Goal: Connect with others: Participate in discussion

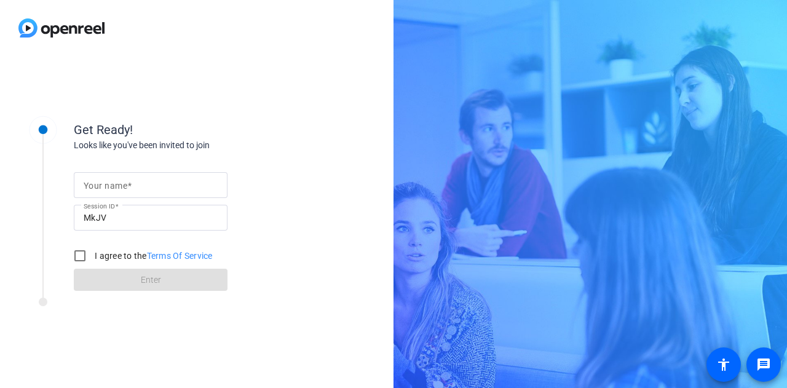
click at [136, 189] on input "Your name" at bounding box center [151, 185] width 134 height 15
type input "Gabby"
click at [114, 255] on label "I agree to the Terms Of Service" at bounding box center [152, 256] width 120 height 12
click at [92, 255] on input "I agree to the Terms Of Service" at bounding box center [80, 255] width 25 height 25
checkbox input "true"
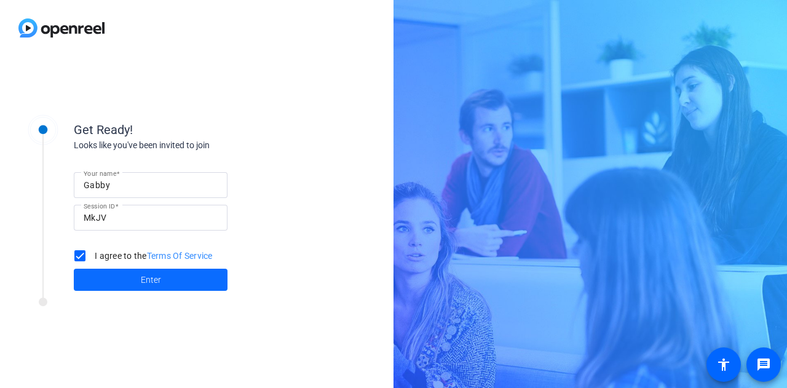
click at [117, 266] on span at bounding box center [151, 280] width 154 height 30
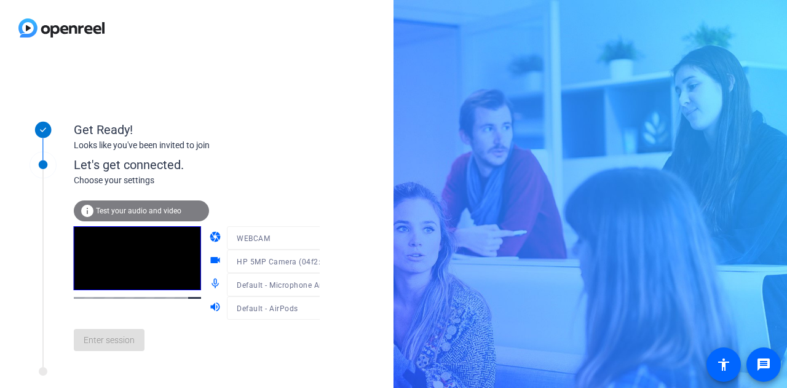
click at [297, 235] on mat-form-field "WEBCAM" at bounding box center [285, 237] width 117 height 23
click at [359, 83] on div "Get Ready! Looks like you've been invited to join Let's get connected. Choose y…" at bounding box center [196, 222] width 393 height 332
click at [122, 339] on span "Enter session" at bounding box center [109, 340] width 51 height 13
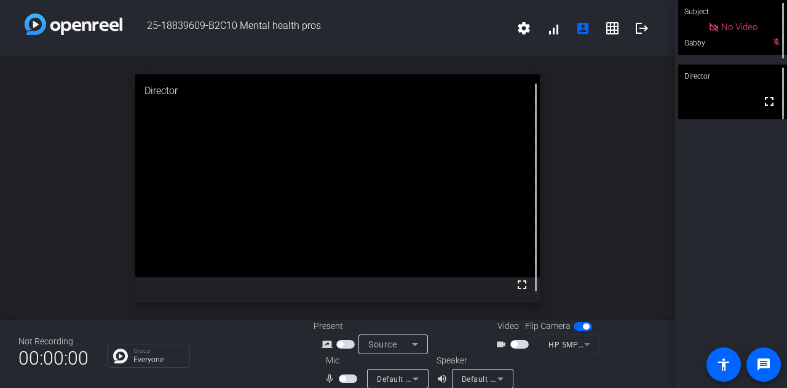
click at [521, 342] on span "button" at bounding box center [519, 344] width 18 height 9
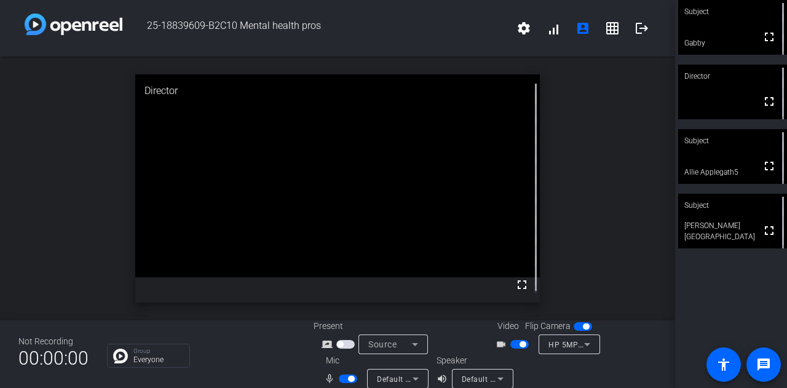
click at [737, 217] on video at bounding box center [732, 221] width 109 height 55
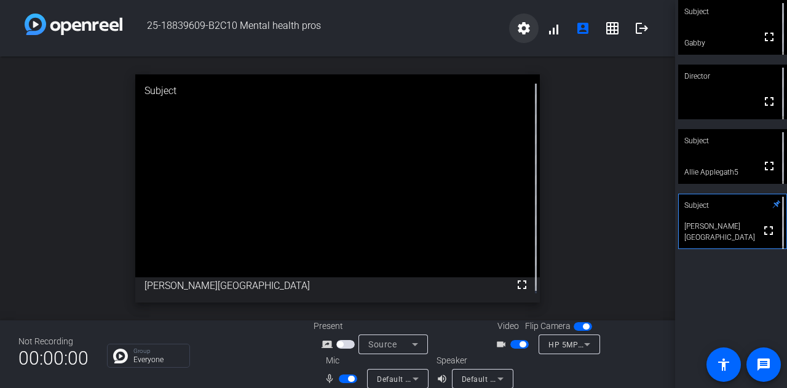
click at [521, 28] on mat-icon "settings" at bounding box center [523, 28] width 15 height 15
click at [519, 28] on div at bounding box center [393, 194] width 787 height 388
click at [593, 342] on div "HP 5MP Camera (04f2:b738)" at bounding box center [569, 344] width 61 height 20
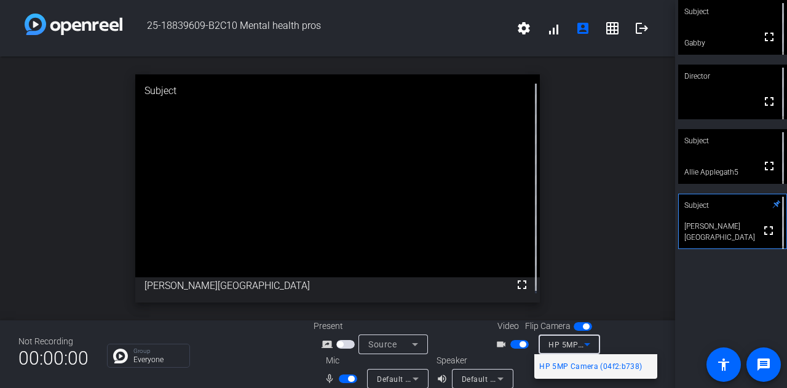
click at [661, 342] on div at bounding box center [393, 194] width 787 height 388
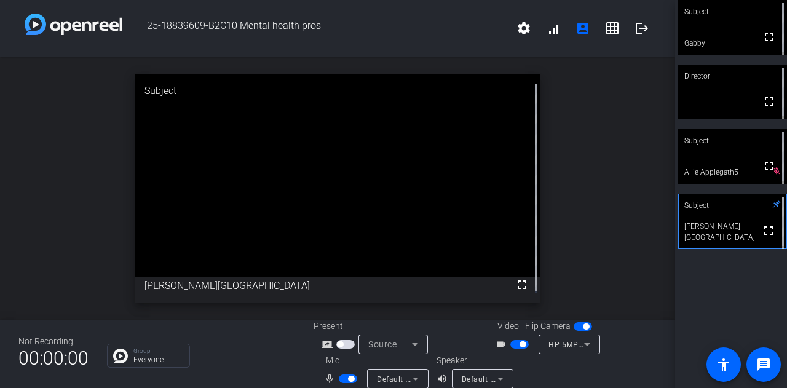
click at [714, 295] on div "Subject fullscreen Gabby Director fullscreen Subject fullscreen Allie Applegath…" at bounding box center [731, 194] width 112 height 388
click at [714, 295] on div "Subject fullscreen Gabby Director fullscreen Subject No Video Allie Applegath5 …" at bounding box center [731, 194] width 112 height 388
click at [341, 380] on span "button" at bounding box center [348, 378] width 18 height 9
click at [514, 343] on span "button" at bounding box center [519, 344] width 18 height 9
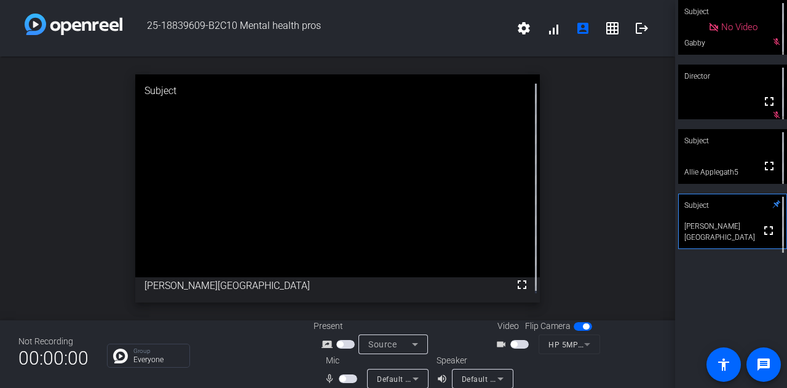
click at [520, 345] on span "button" at bounding box center [519, 344] width 18 height 9
click at [514, 345] on span "button" at bounding box center [519, 344] width 18 height 9
click at [519, 344] on span "button" at bounding box center [519, 344] width 18 height 9
click at [346, 378] on span "button" at bounding box center [348, 378] width 18 height 9
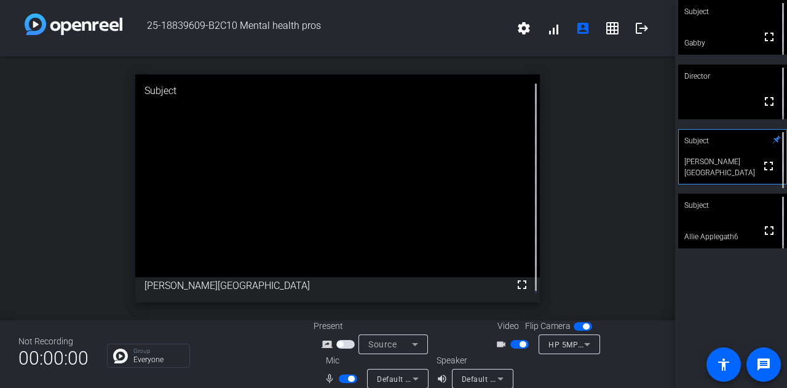
click at [348, 381] on span "button" at bounding box center [351, 379] width 6 height 6
click at [519, 343] on span "button" at bounding box center [522, 344] width 6 height 6
